Goal: Information Seeking & Learning: Learn about a topic

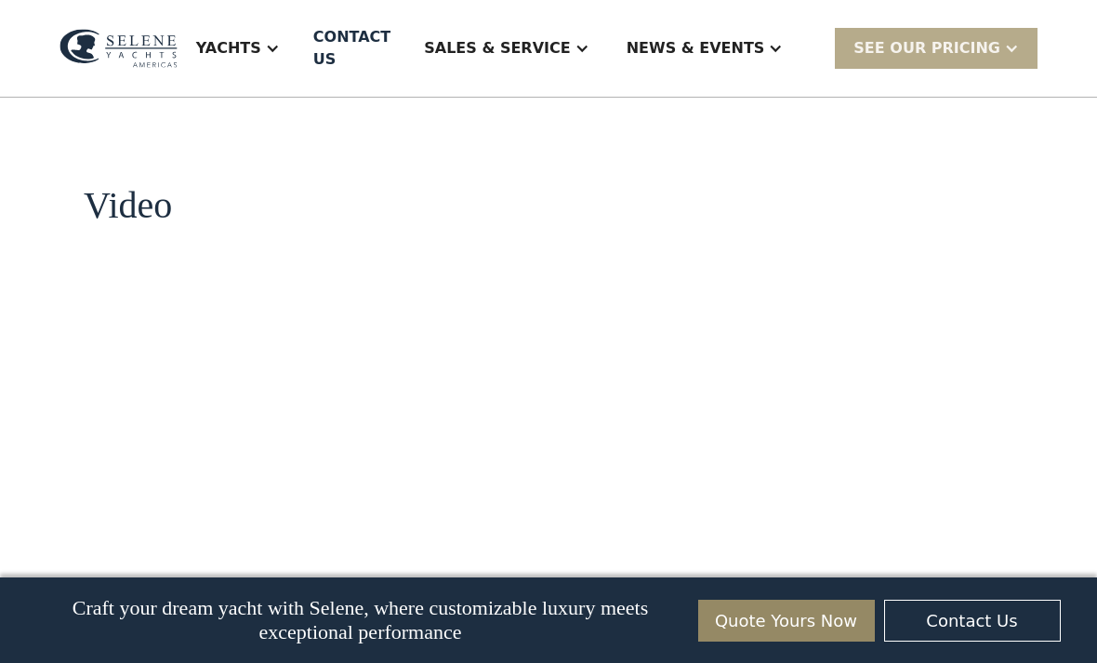
scroll to position [1906, 0]
click at [261, 37] on div "Yachts" at bounding box center [228, 48] width 65 height 22
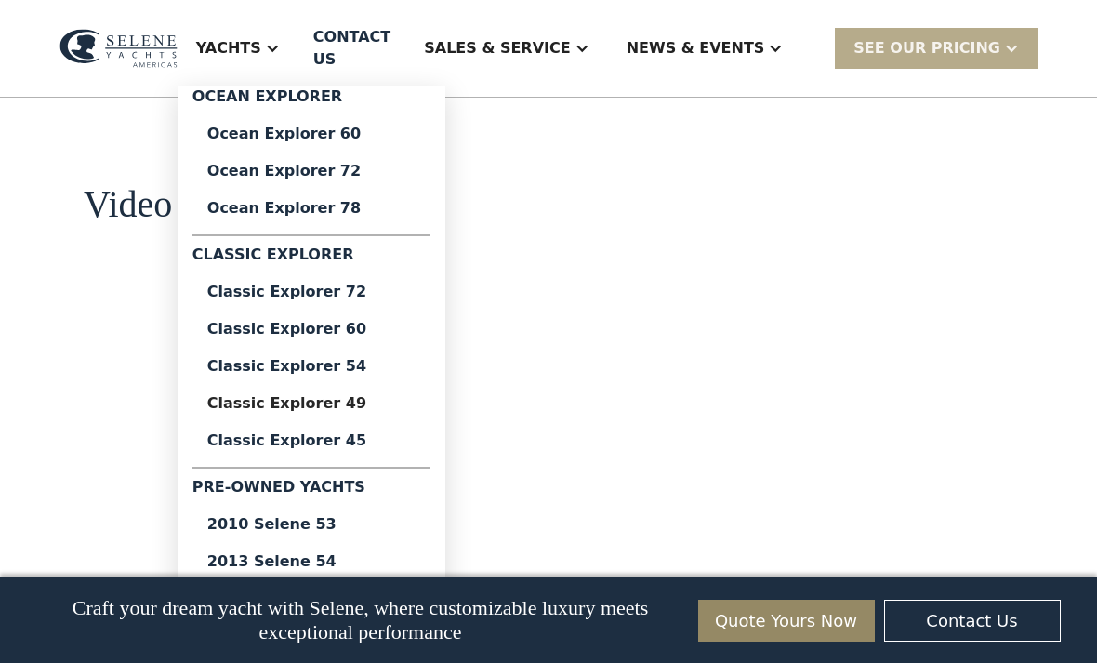
click at [301, 398] on div "Classic Explorer 49" at bounding box center [311, 403] width 208 height 15
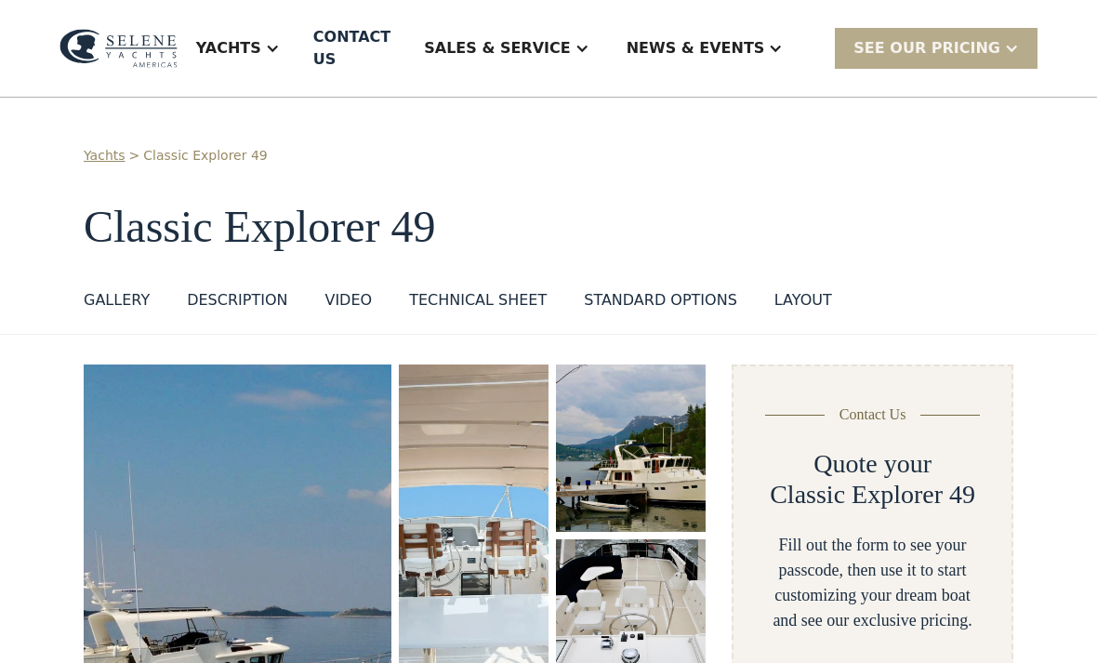
click at [110, 289] on div "GALLERY" at bounding box center [117, 300] width 66 height 22
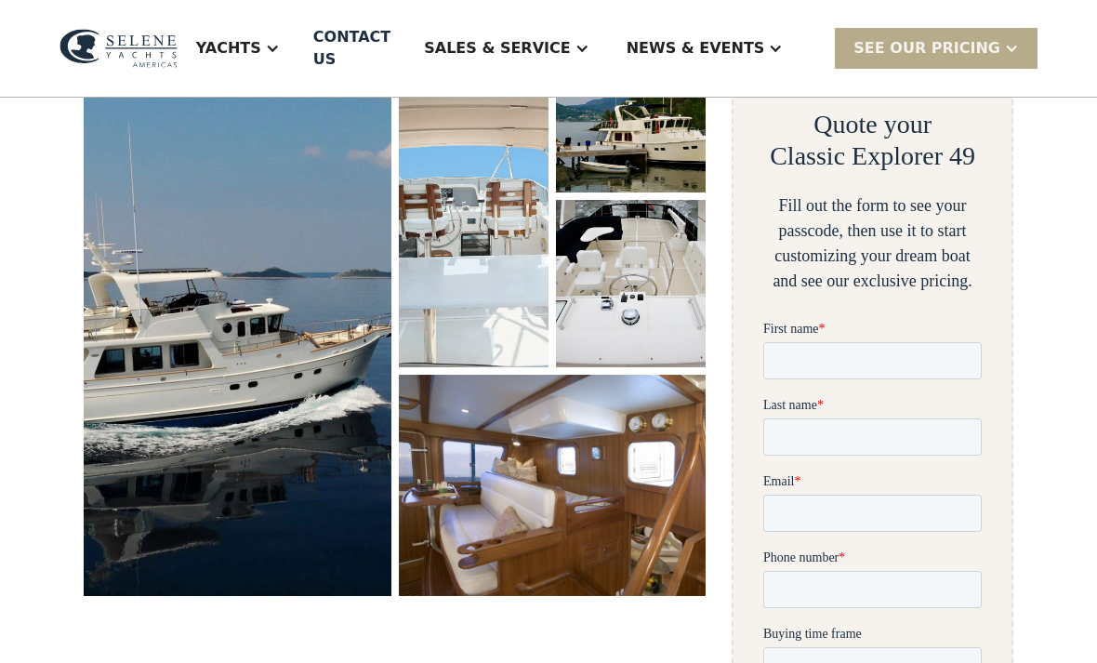
scroll to position [341, 0]
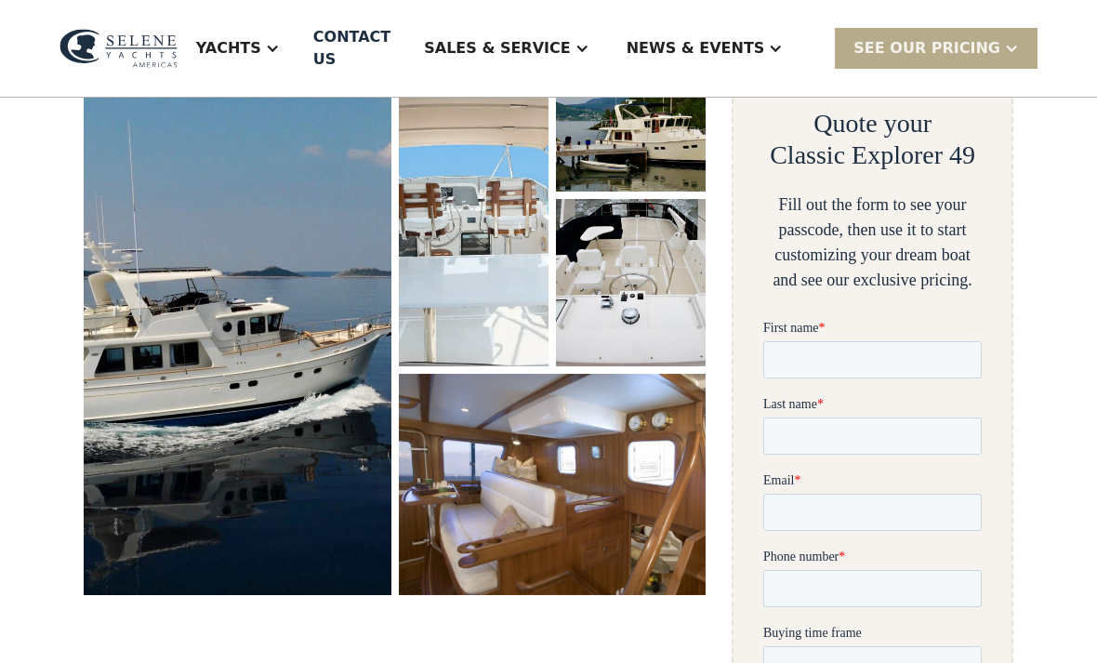
click at [192, 469] on img "open lightbox" at bounding box center [238, 309] width 308 height 571
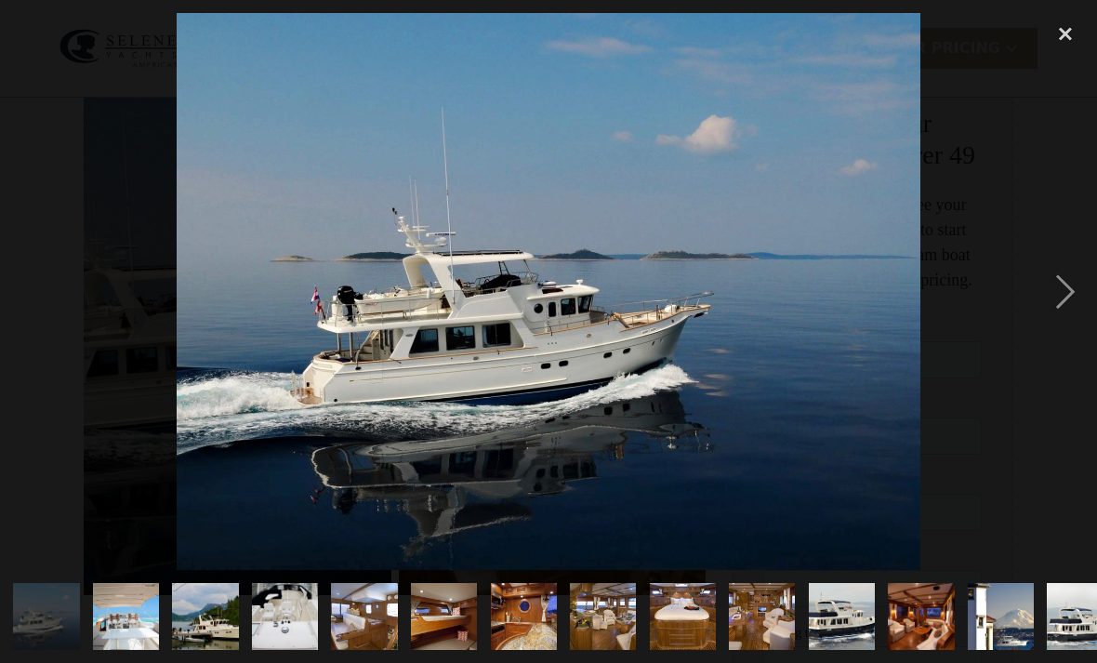
click at [1066, 320] on div "next image" at bounding box center [1065, 291] width 63 height 557
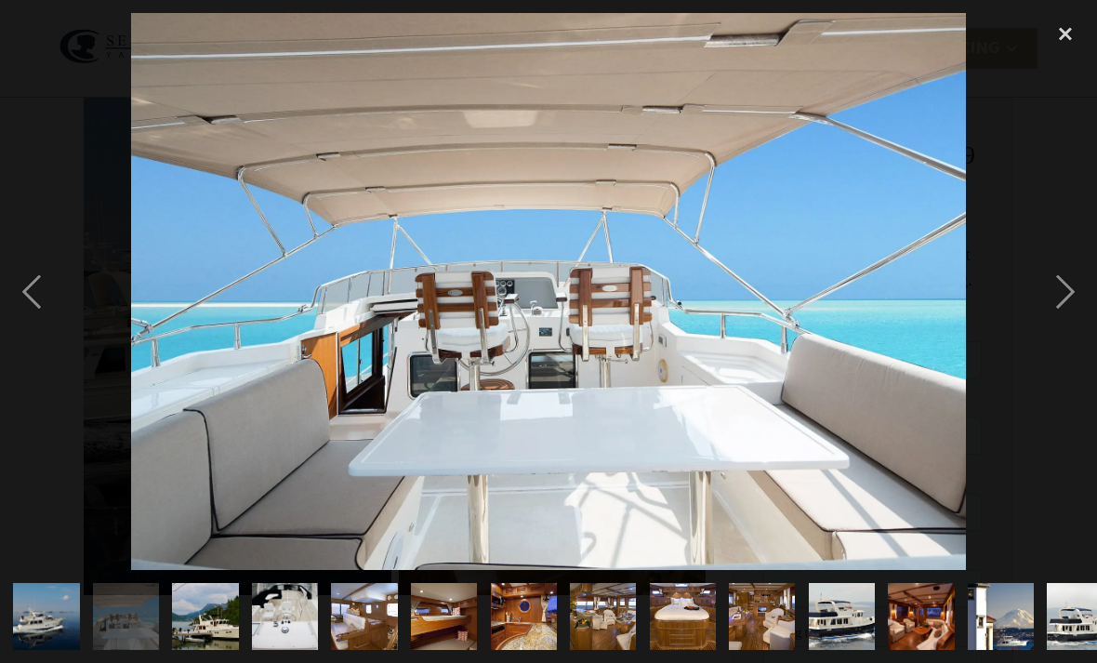
scroll to position [0, 0]
click at [1066, 327] on div "next image" at bounding box center [1065, 291] width 63 height 557
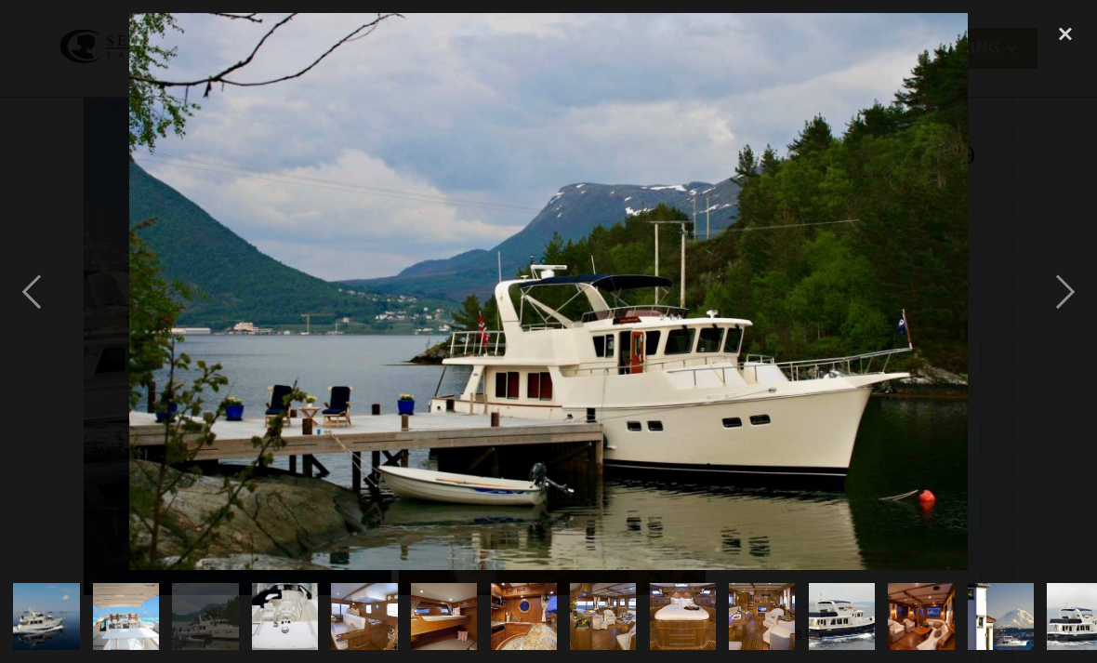
click at [1066, 333] on div "next image" at bounding box center [1065, 291] width 63 height 557
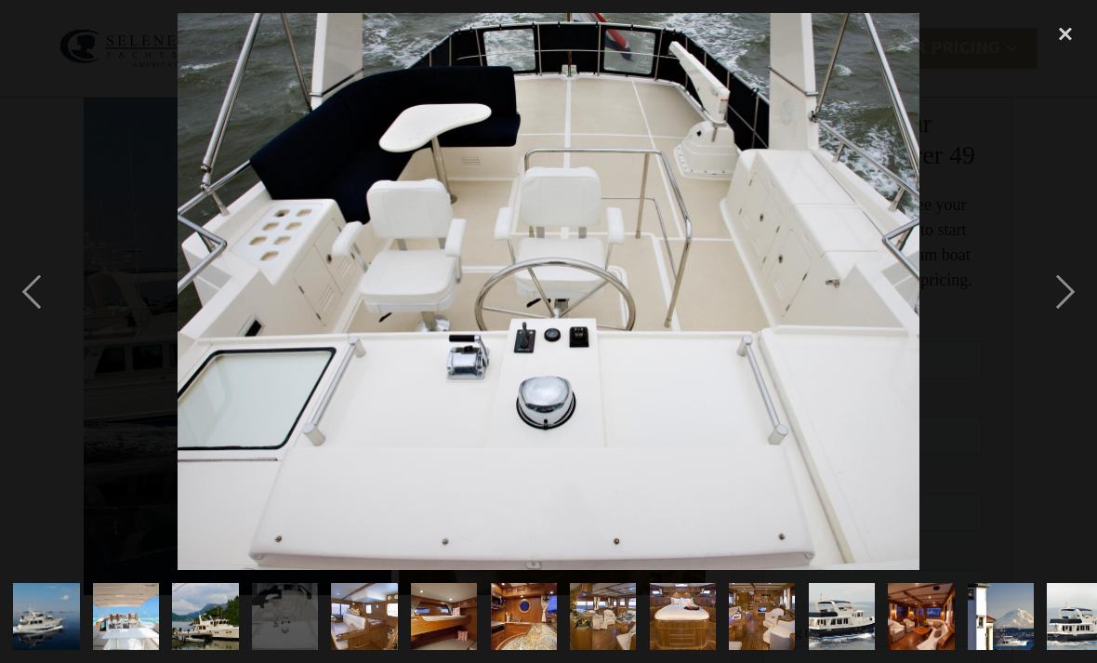
click at [1070, 331] on div "next image" at bounding box center [1065, 291] width 63 height 557
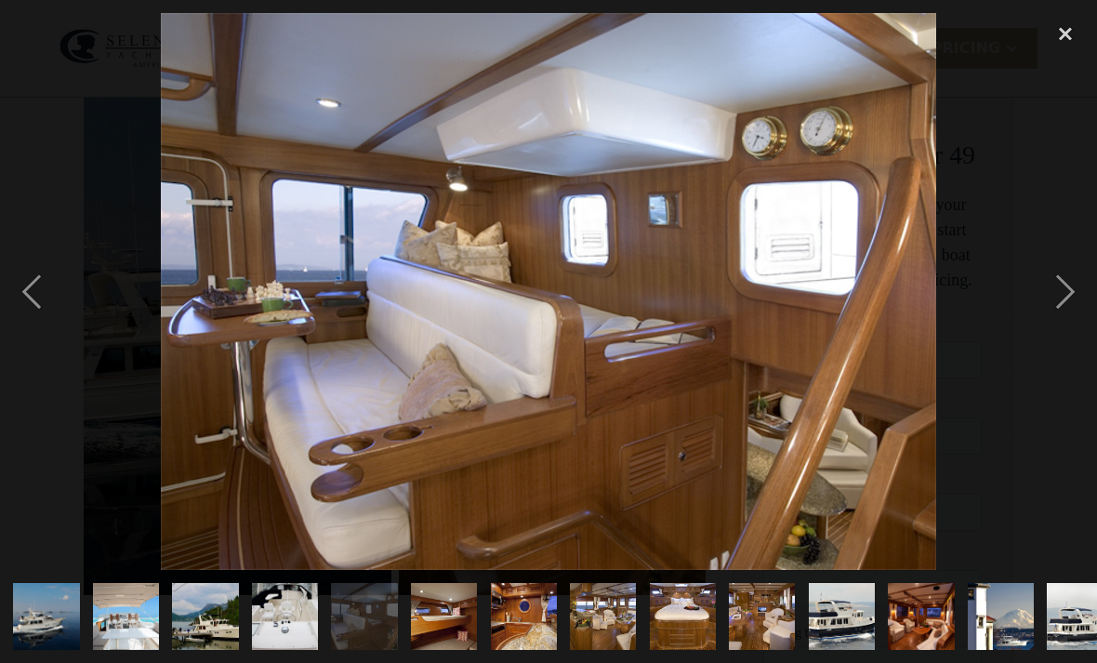
click at [1068, 335] on div "next image" at bounding box center [1065, 291] width 63 height 557
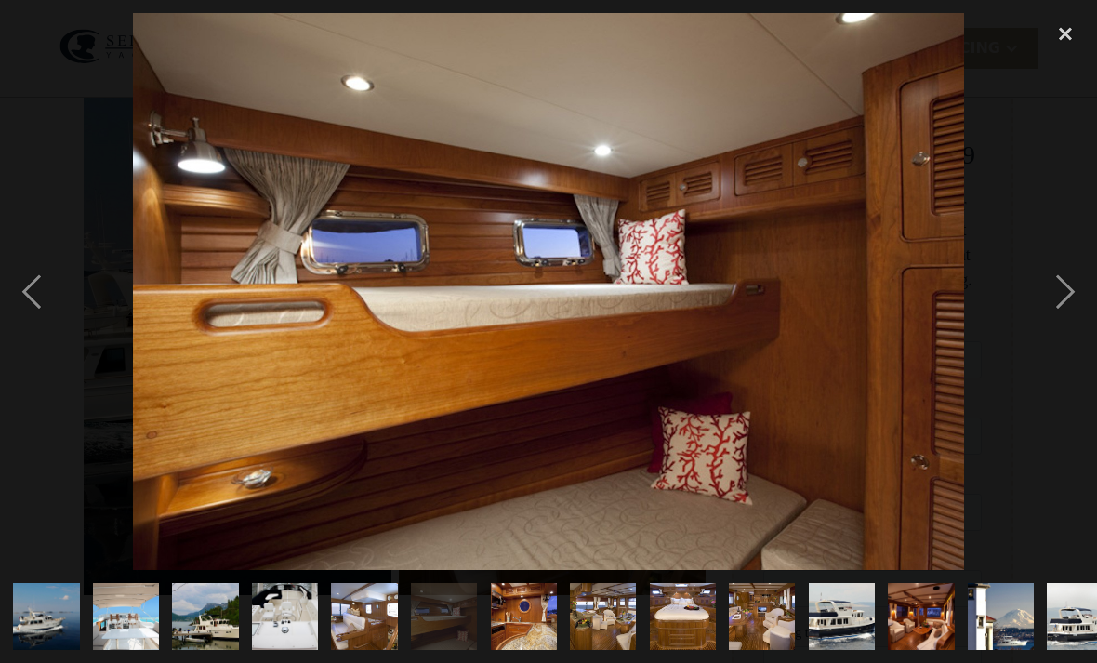
click at [1069, 333] on div "next image" at bounding box center [1065, 291] width 63 height 557
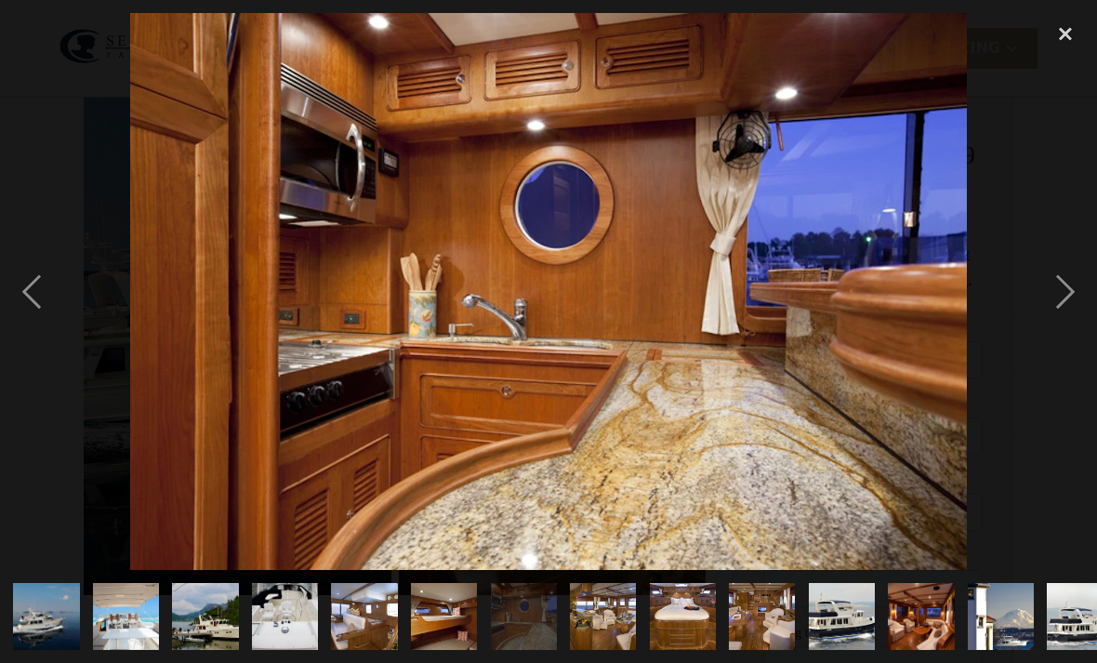
click at [1067, 328] on div "next image" at bounding box center [1065, 291] width 63 height 557
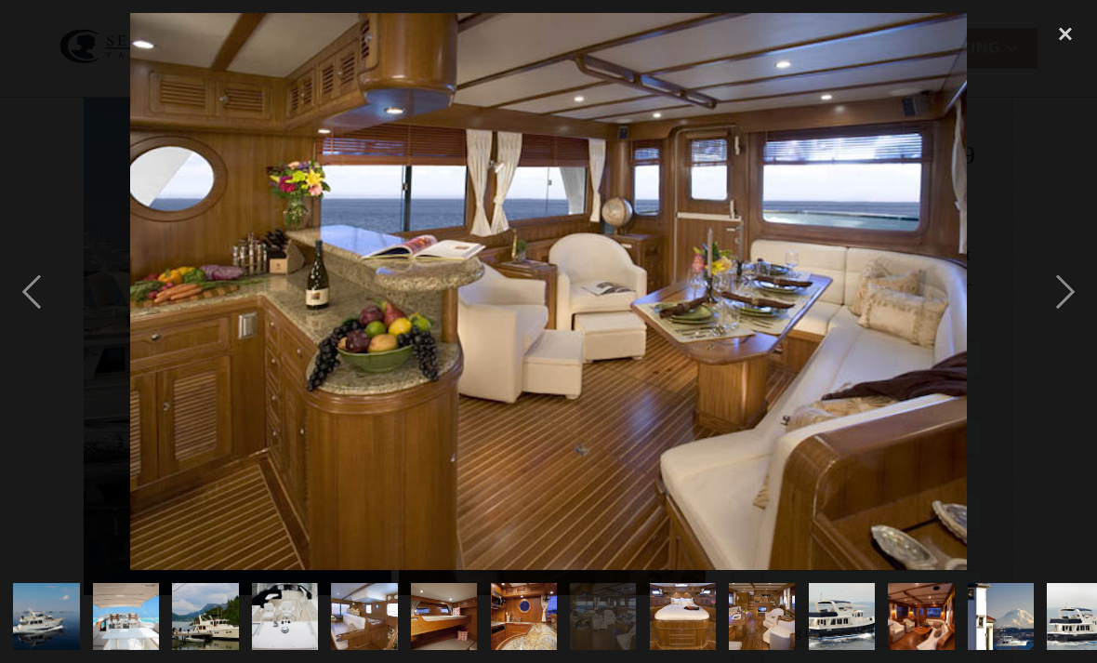
click at [1063, 336] on div "next image" at bounding box center [1065, 291] width 63 height 557
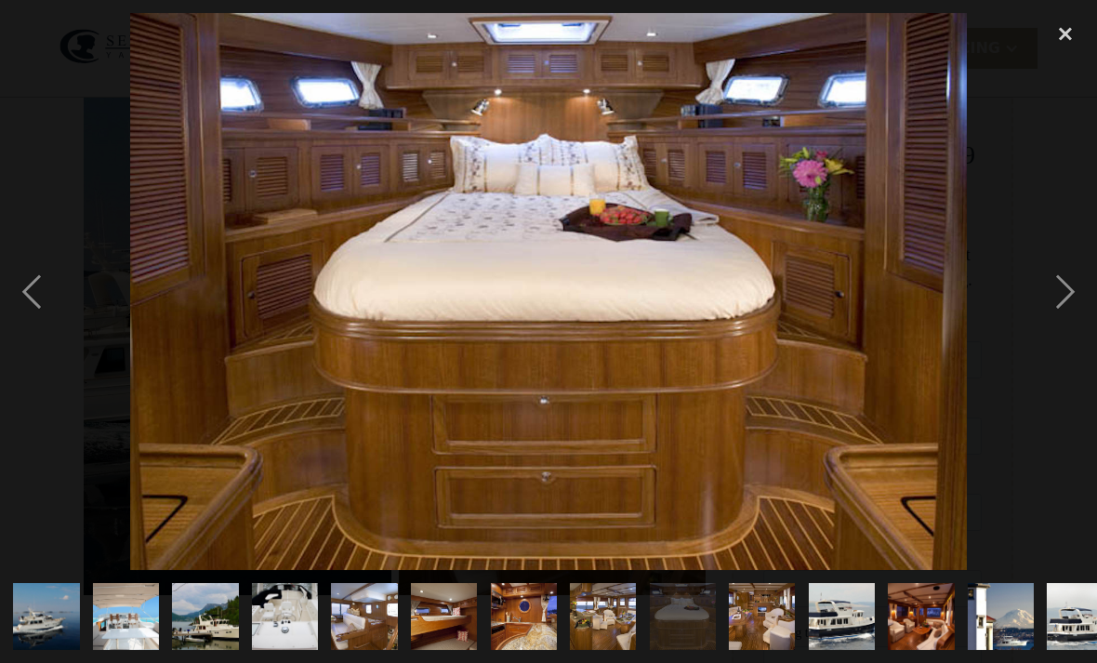
click at [1088, 326] on div "next image" at bounding box center [1065, 291] width 63 height 557
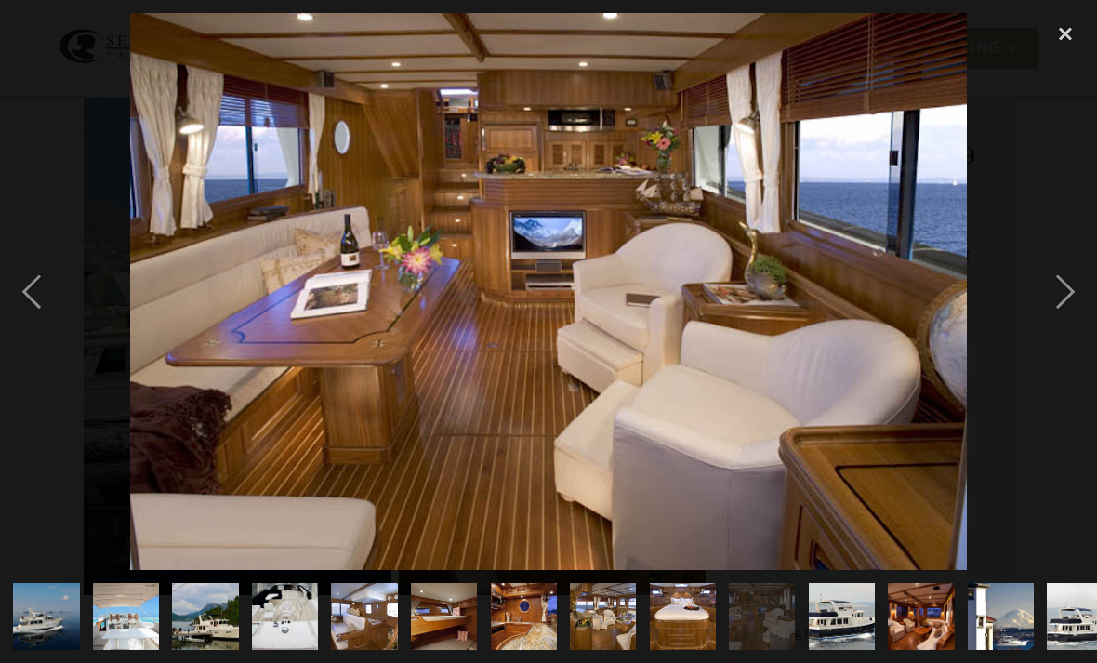
click at [1075, 326] on div "next image" at bounding box center [1065, 291] width 63 height 557
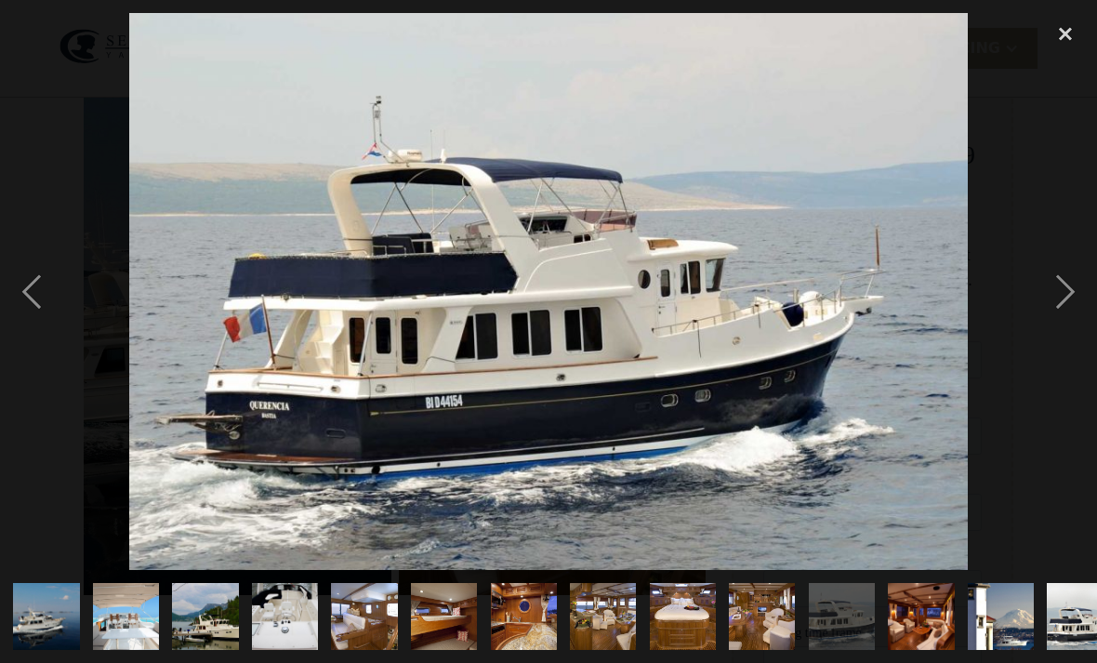
click at [1079, 324] on div "next image" at bounding box center [1065, 291] width 63 height 557
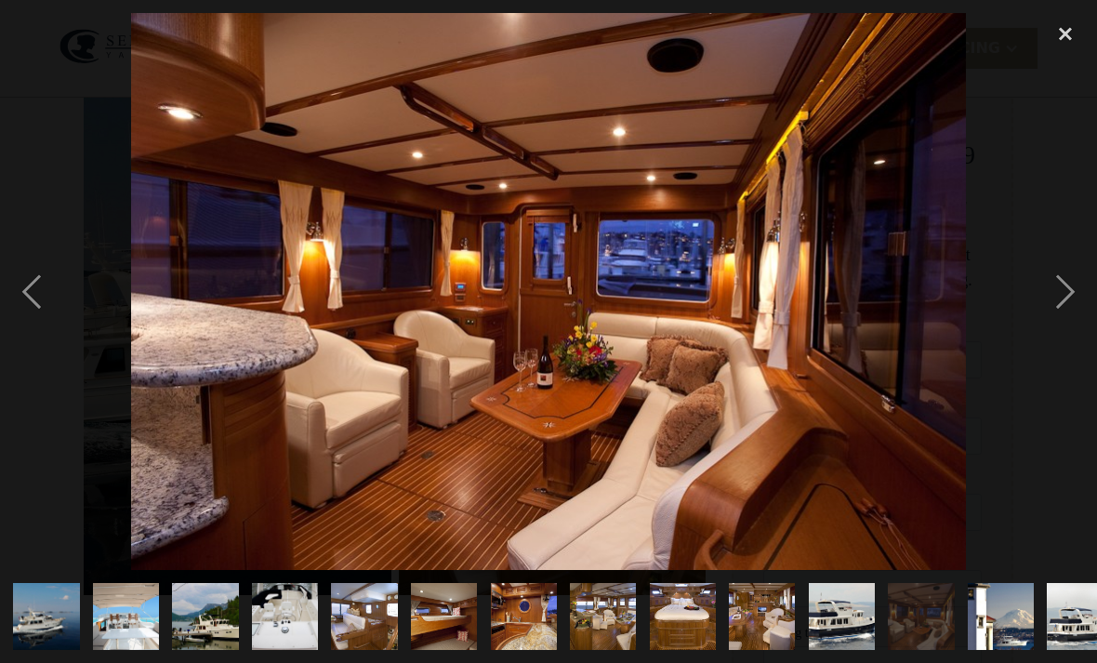
click at [1070, 324] on div "next image" at bounding box center [1065, 291] width 63 height 557
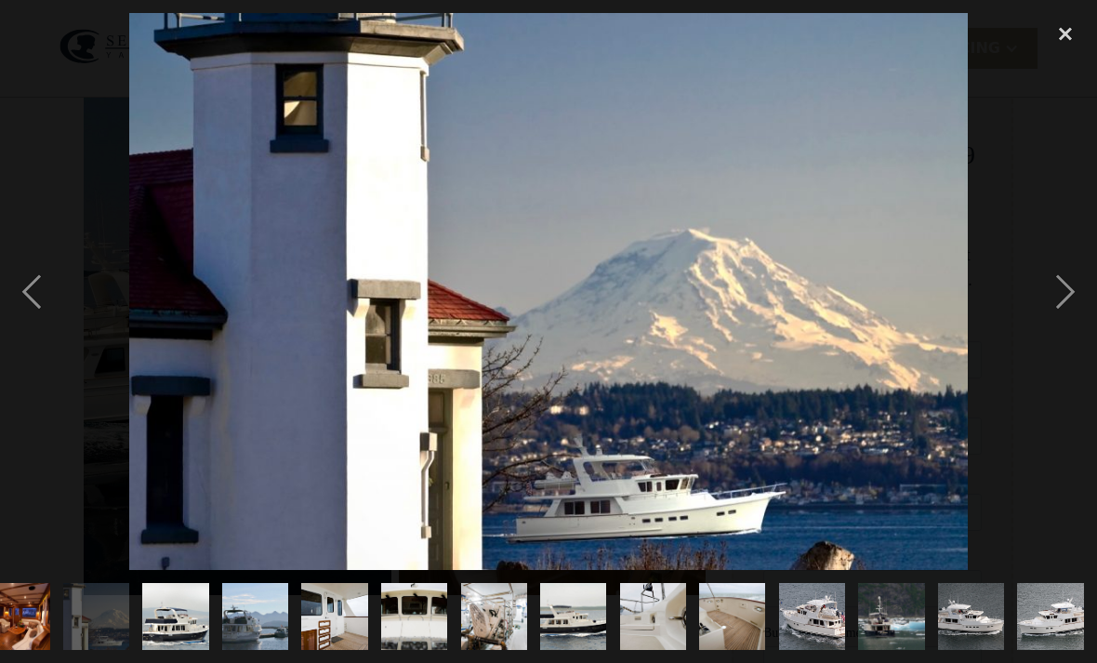
scroll to position [0, 1047]
click at [1072, 324] on div "next image" at bounding box center [1065, 291] width 63 height 557
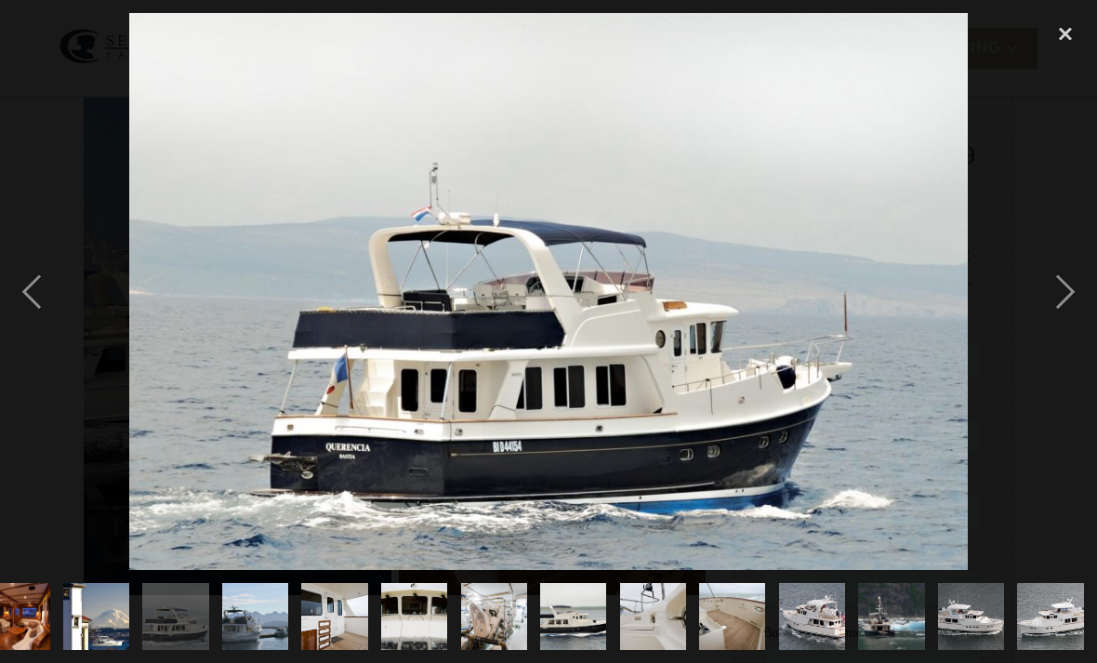
click at [1065, 324] on div "next image" at bounding box center [1065, 291] width 63 height 557
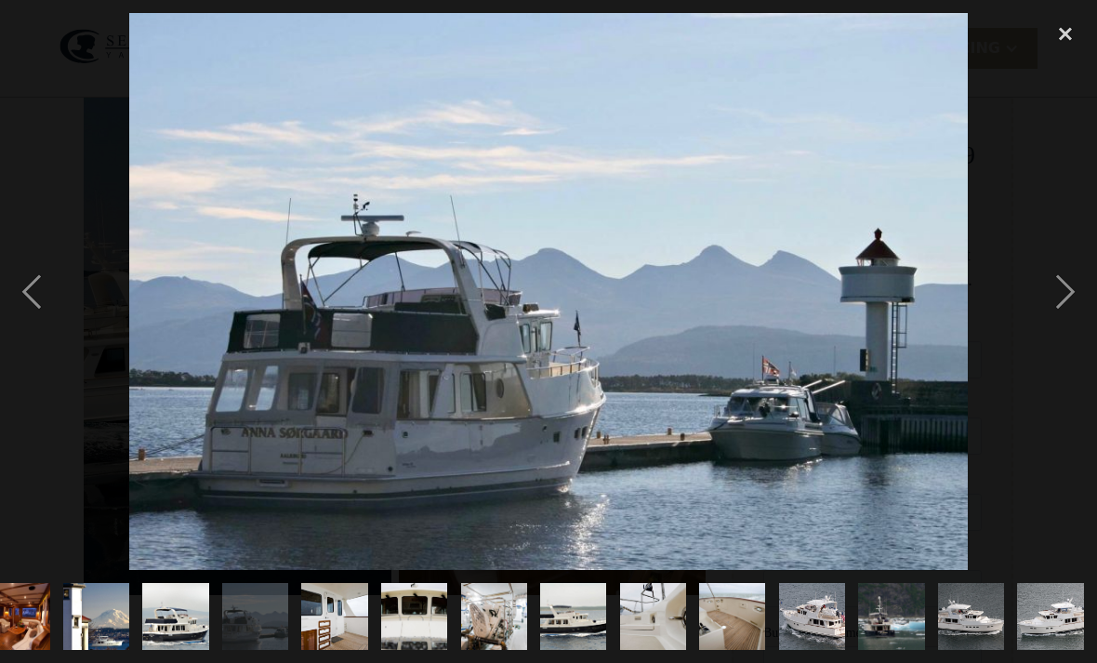
click at [1066, 325] on div "next image" at bounding box center [1065, 291] width 63 height 557
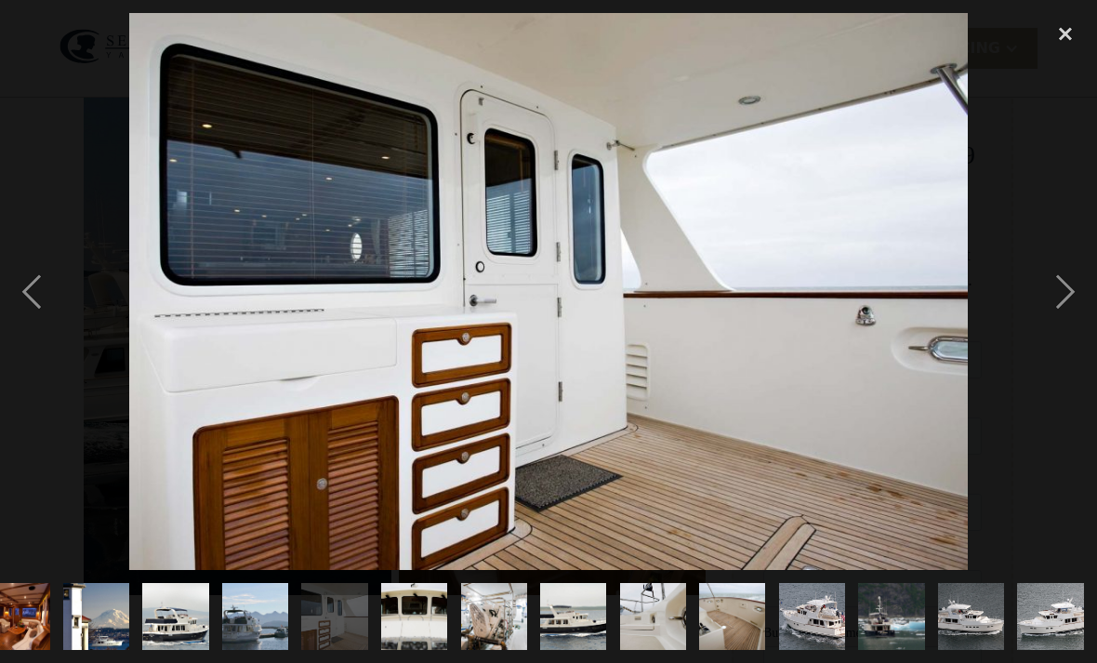
click at [1065, 327] on div "next image" at bounding box center [1065, 291] width 63 height 557
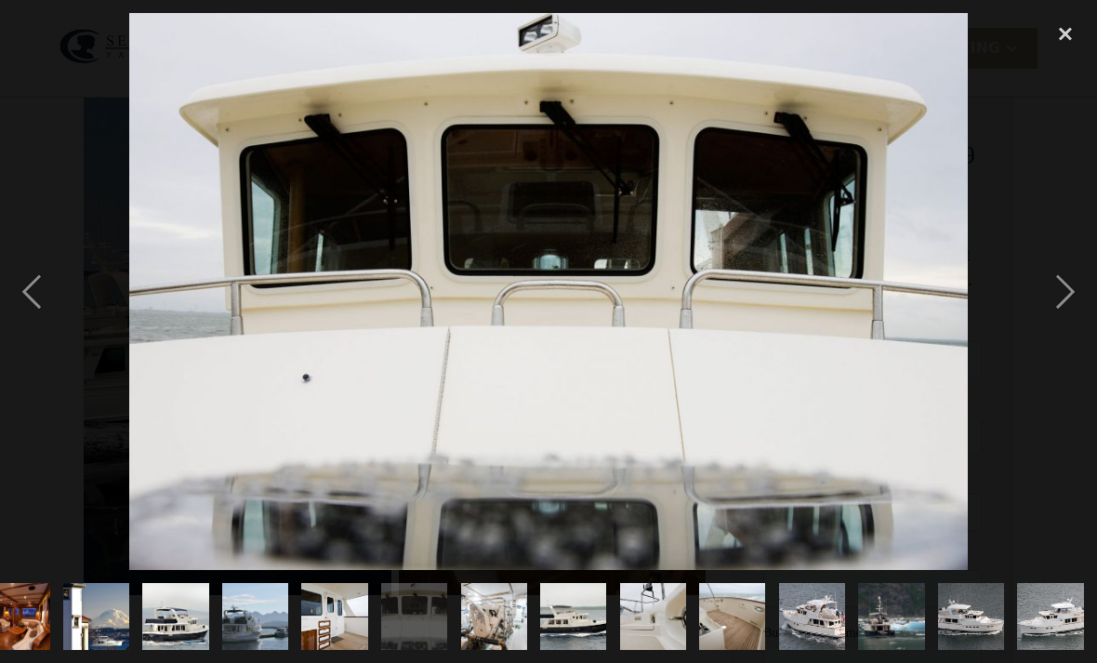
click at [1070, 324] on div "next image" at bounding box center [1065, 291] width 63 height 557
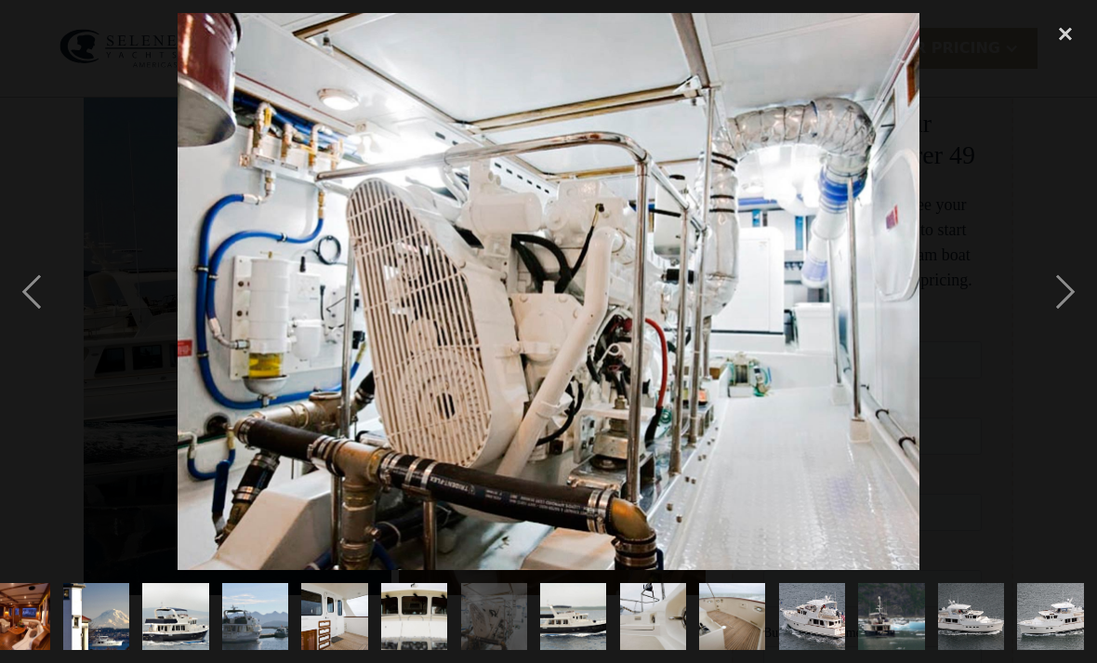
click at [1079, 324] on div "next image" at bounding box center [1065, 291] width 63 height 557
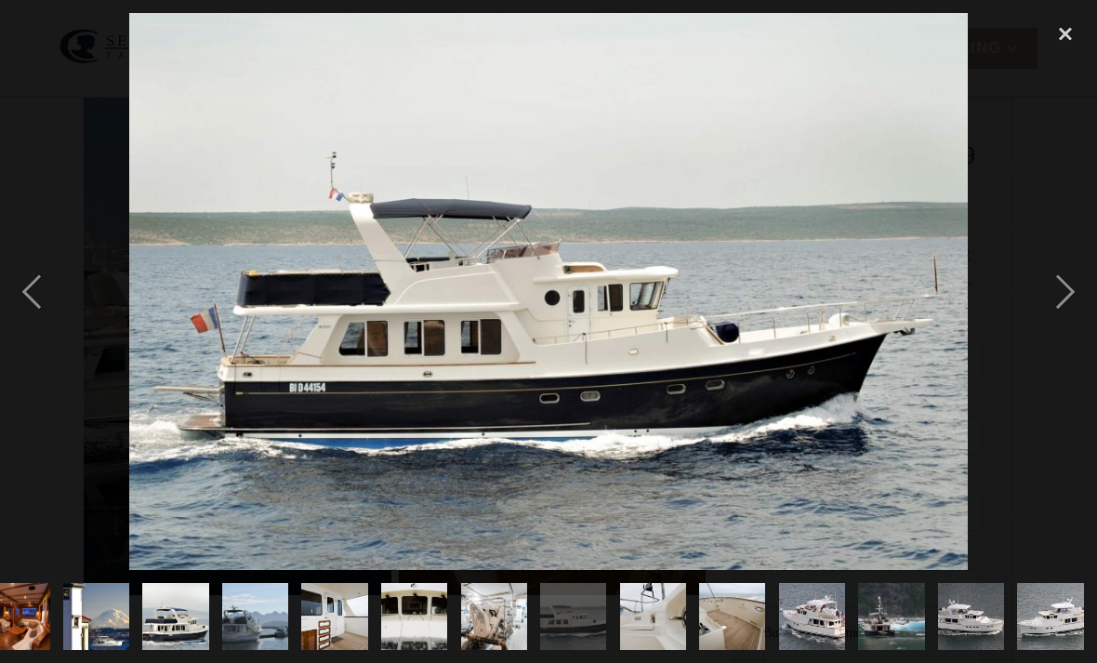
click at [1086, 322] on div "next image" at bounding box center [1065, 291] width 63 height 557
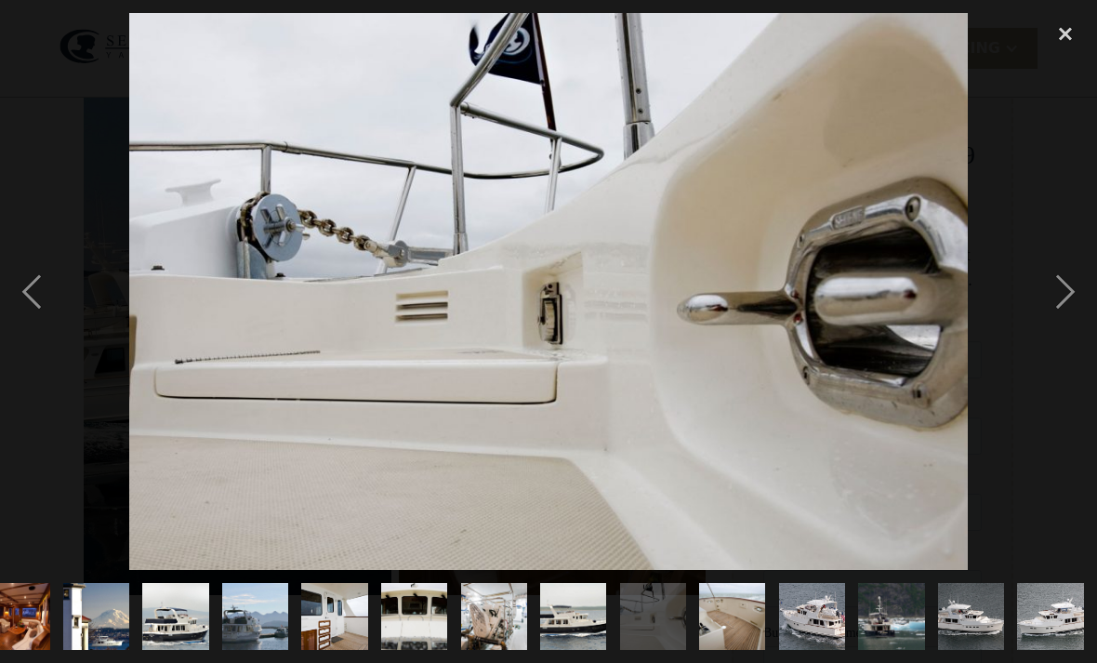
click at [1084, 323] on div "next image" at bounding box center [1065, 291] width 63 height 557
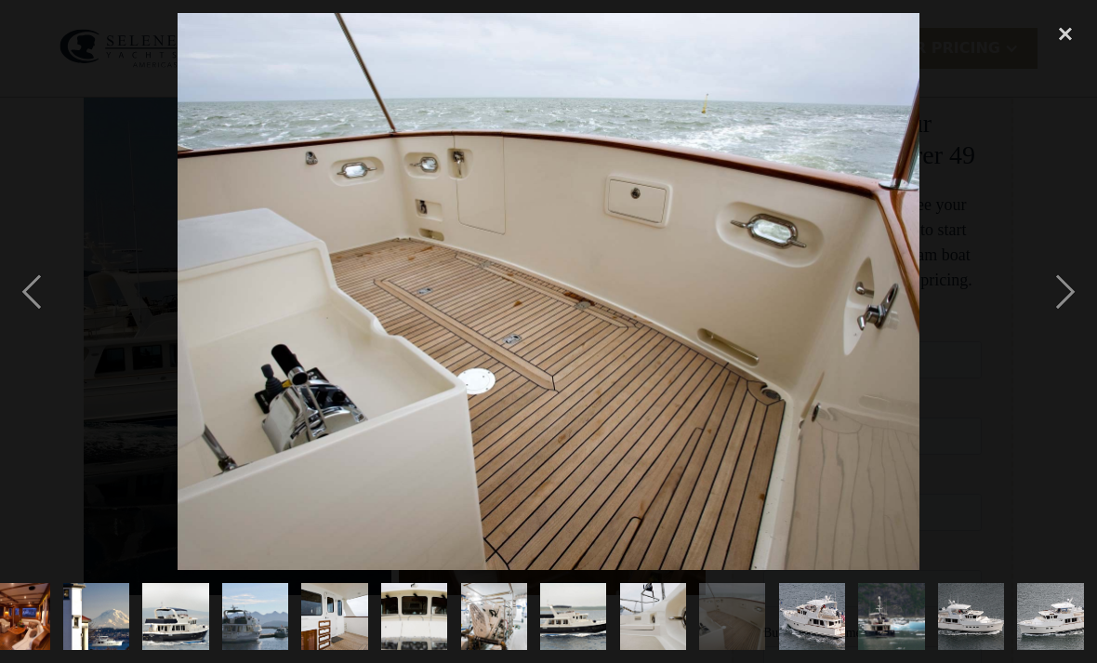
click at [1082, 324] on div "next image" at bounding box center [1065, 291] width 63 height 557
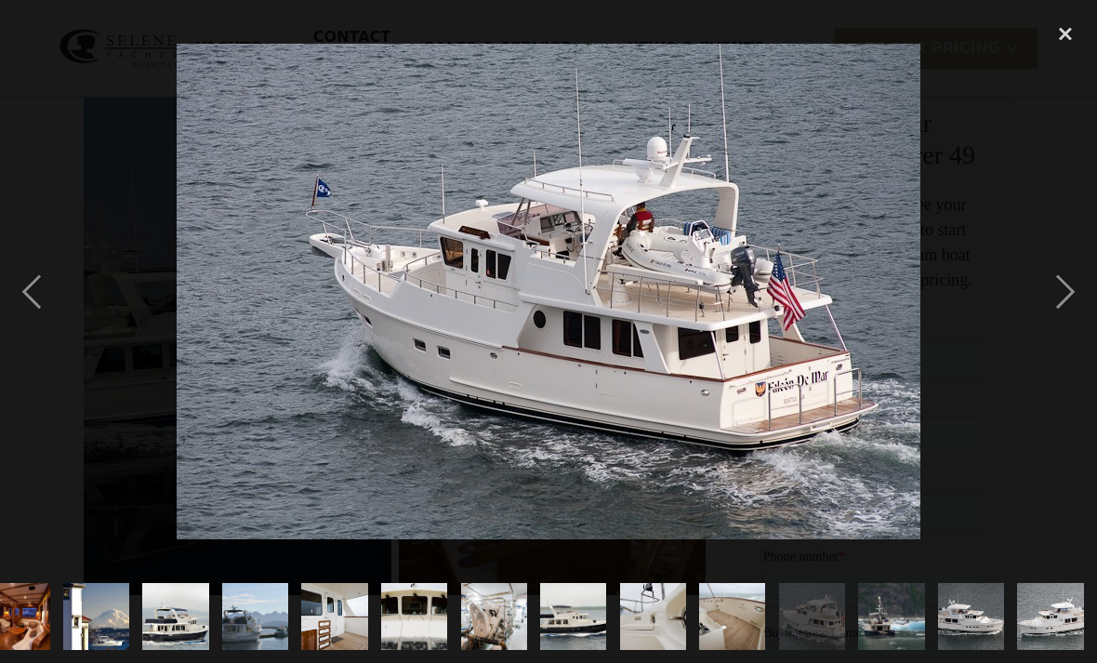
click at [1088, 322] on div "next image" at bounding box center [1065, 291] width 63 height 557
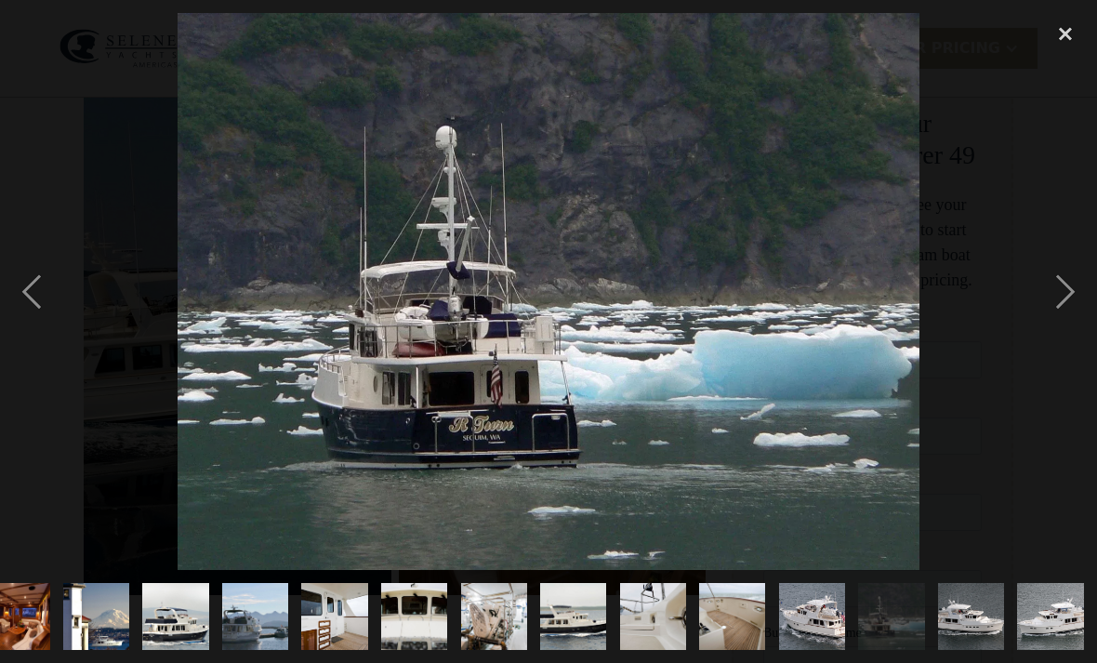
click at [1084, 323] on div "next image" at bounding box center [1065, 291] width 63 height 557
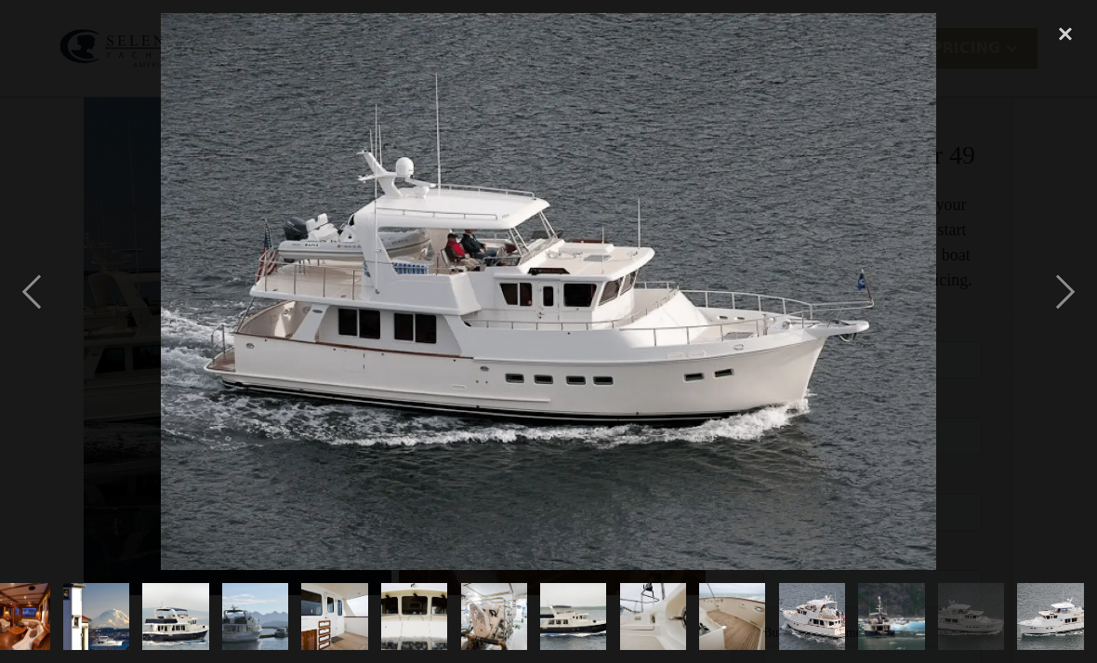
click at [1078, 323] on div "next image" at bounding box center [1065, 291] width 63 height 557
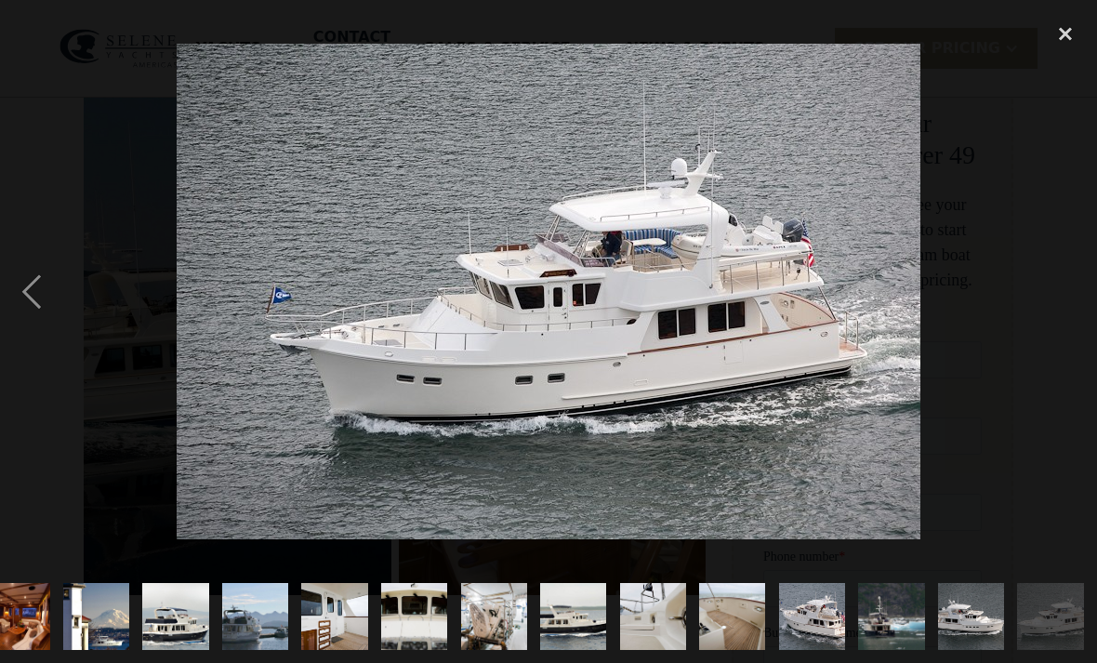
scroll to position [0, 1084]
click at [1084, 320] on div "next image" at bounding box center [1065, 291] width 63 height 557
click at [1073, 49] on div "close lightbox" at bounding box center [1065, 33] width 63 height 41
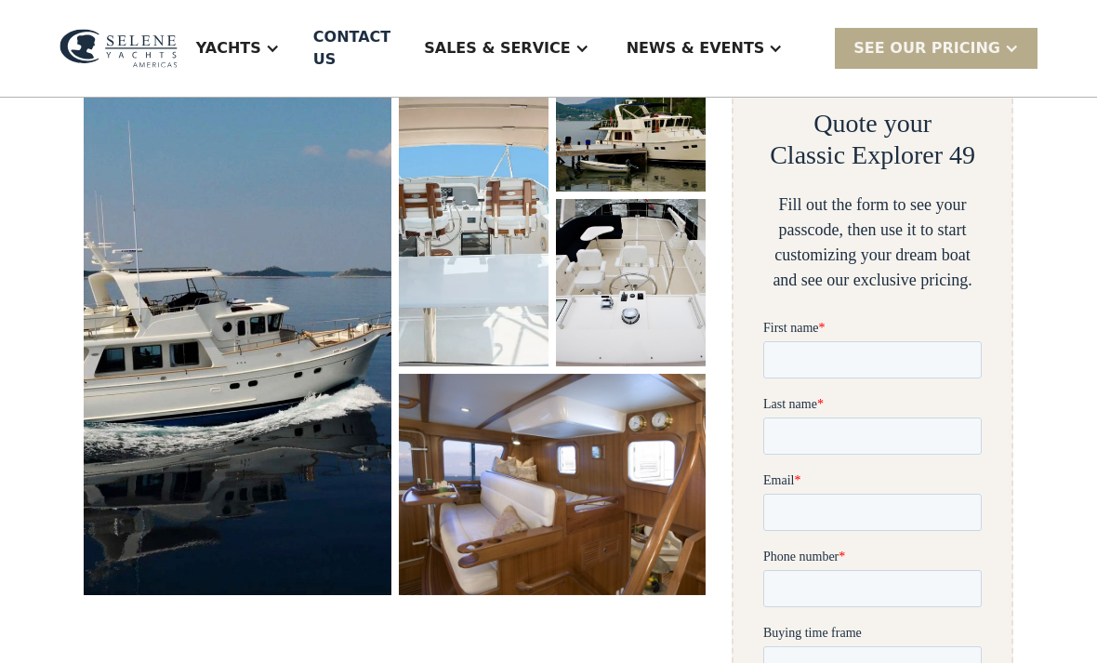
scroll to position [0, 0]
